Goal: Task Accomplishment & Management: Use online tool/utility

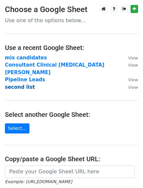
click at [23, 84] on strong "second list" at bounding box center [20, 87] width 30 height 6
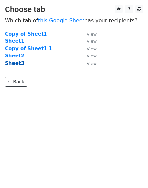
click at [18, 63] on strong "Sheet3" at bounding box center [14, 63] width 19 height 6
